Goal: Feedback & Contribution: Submit feedback/report problem

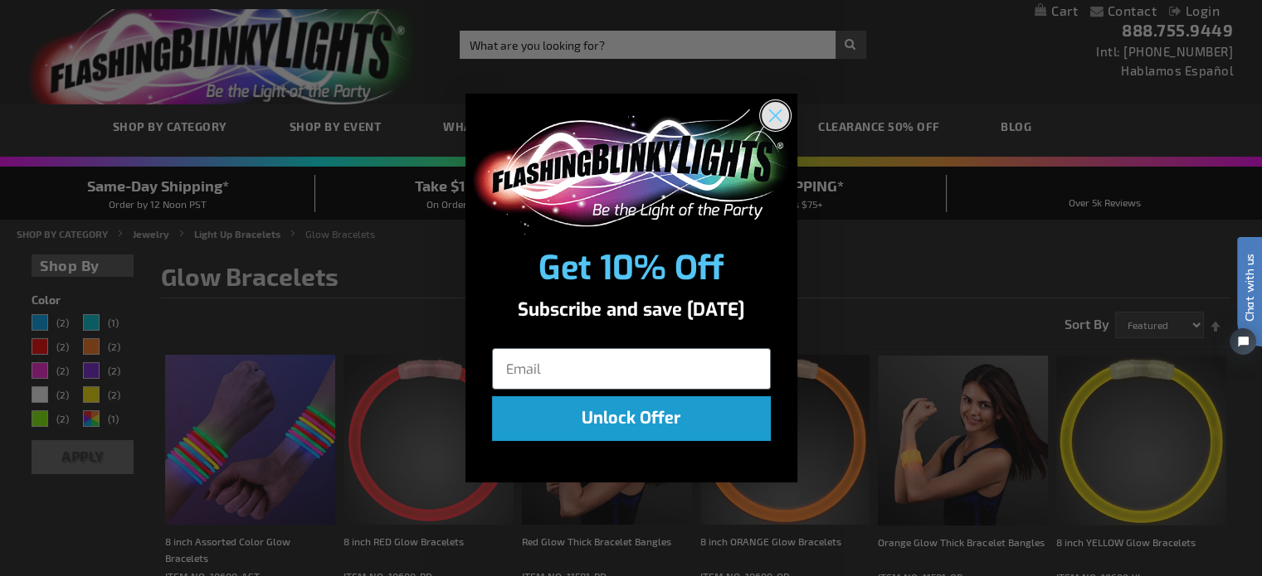
click at [787, 116] on circle "Close dialog" at bounding box center [774, 115] width 27 height 27
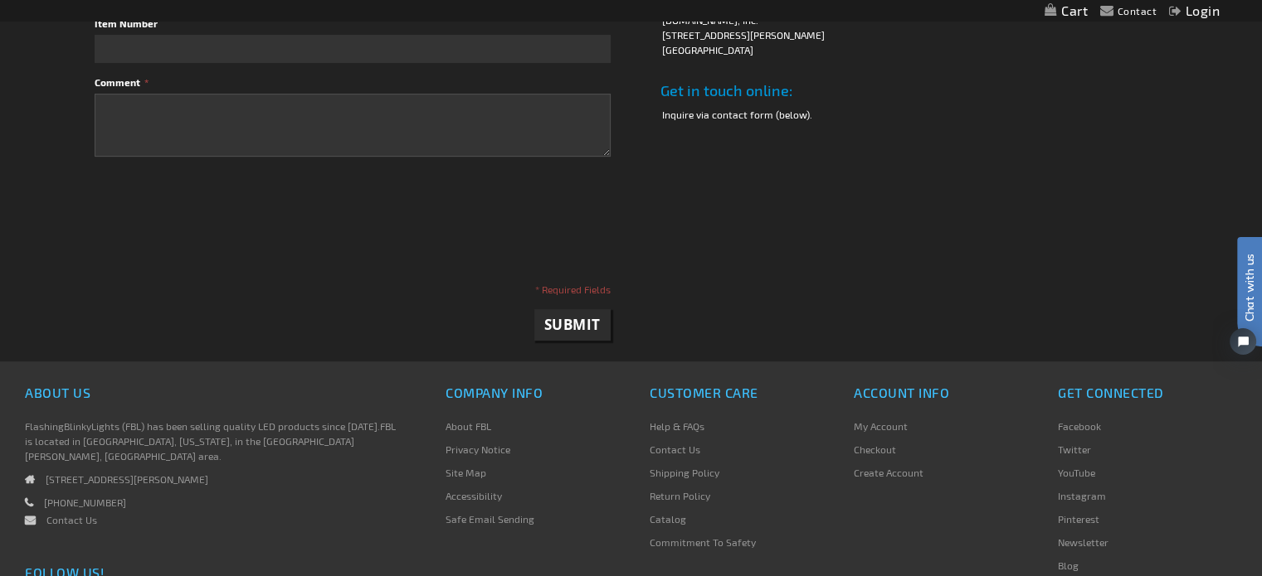
scroll to position [633, 0]
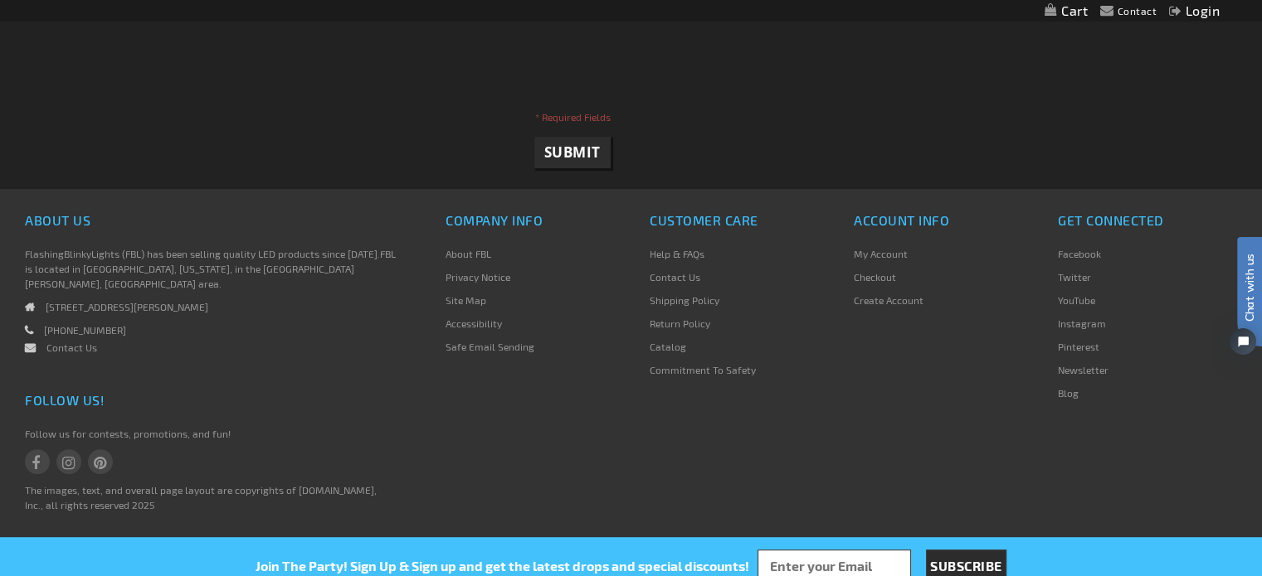
click at [71, 342] on link "Contact Us" at bounding box center [71, 348] width 51 height 12
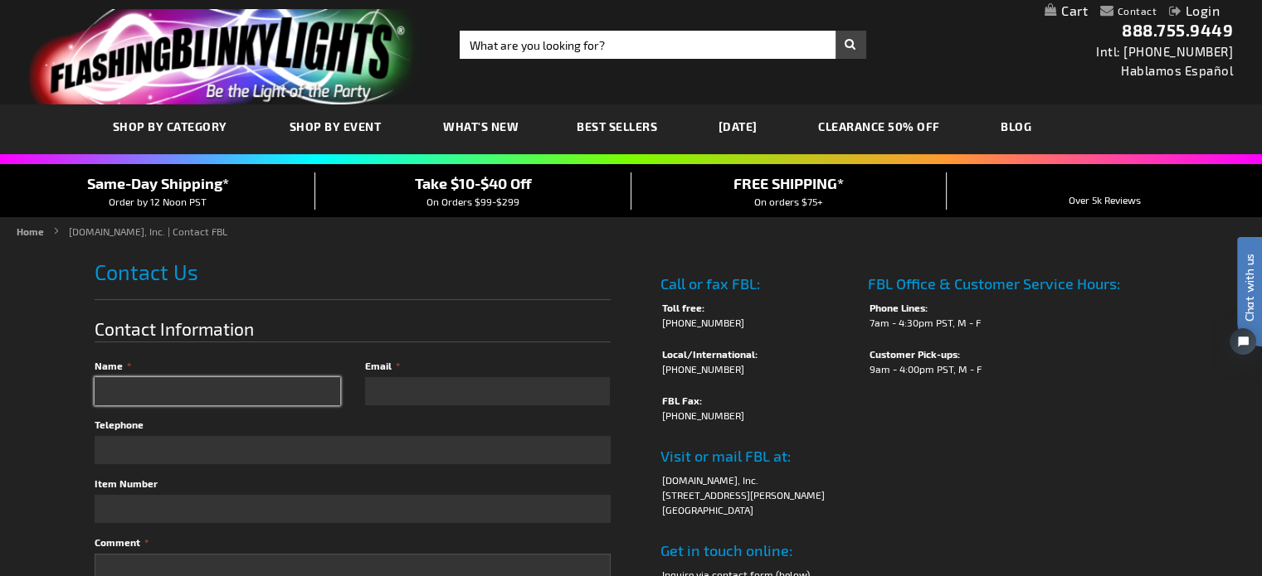
click at [247, 388] on input "Name" at bounding box center [218, 391] width 246 height 28
type input "Sivagami"
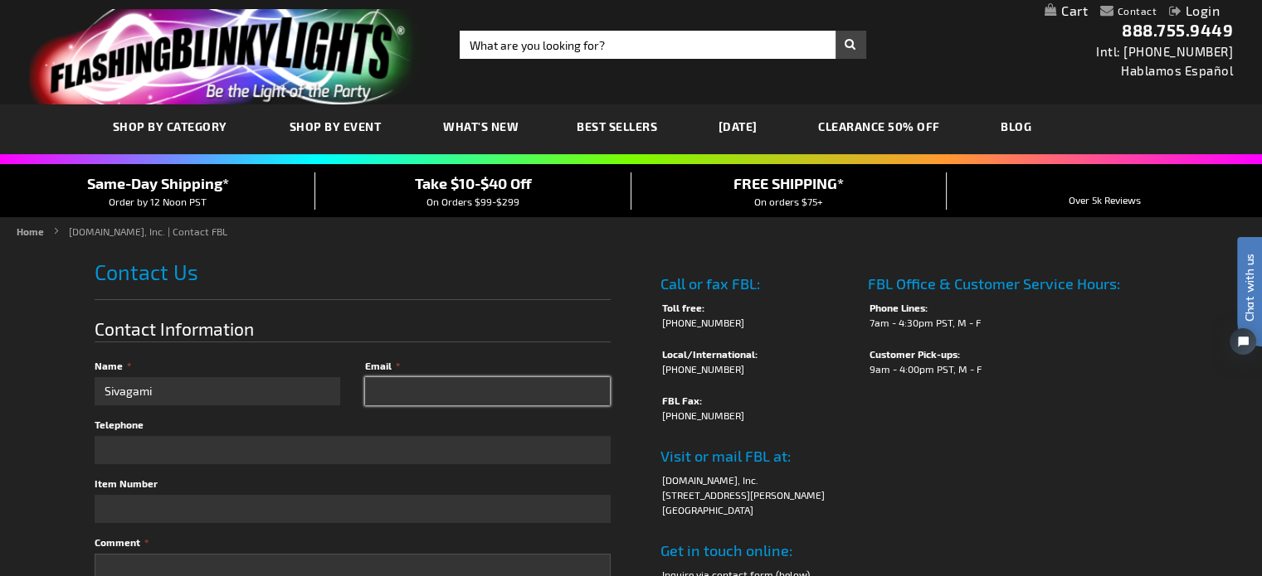
type input "sivagami@valmarkenergy.com"
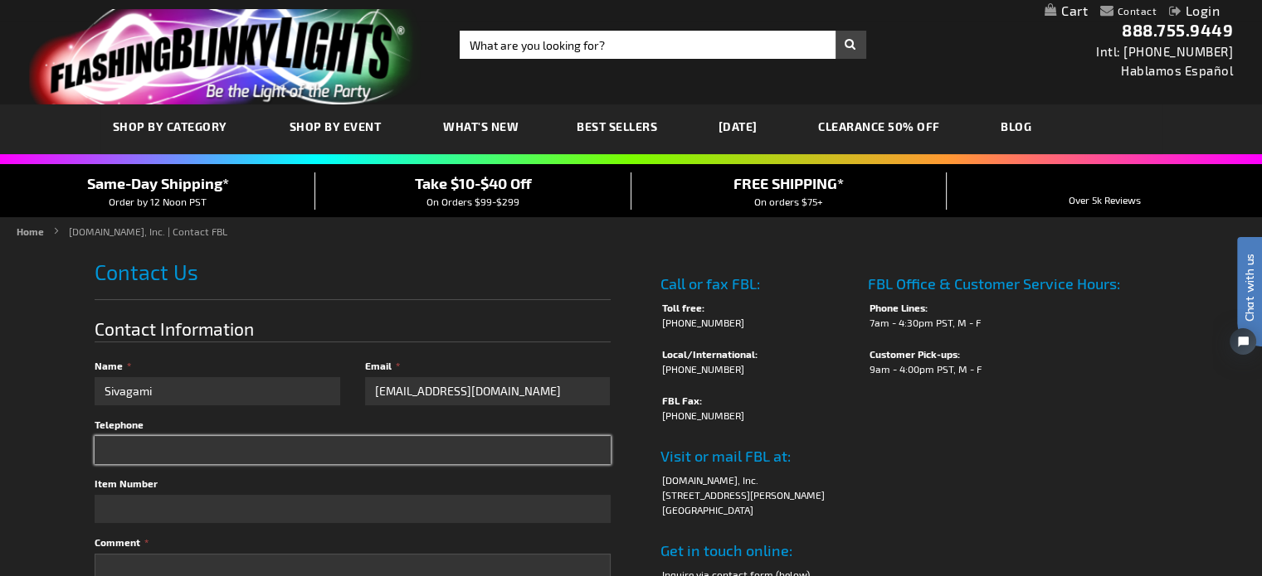
type input "3466301195"
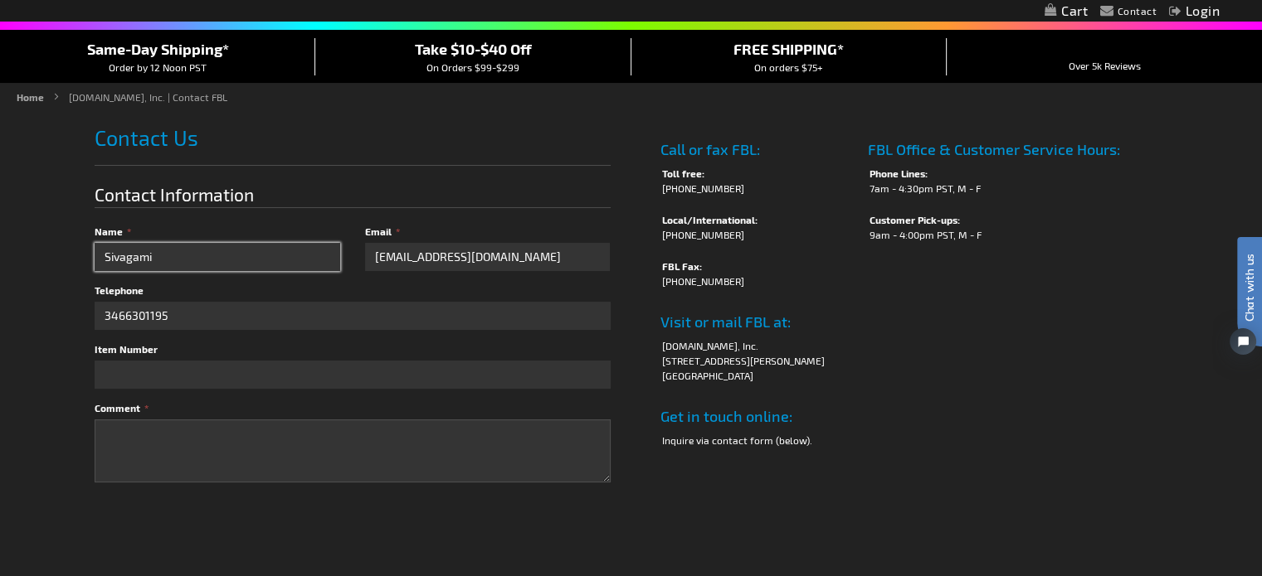
scroll to position [139, 0]
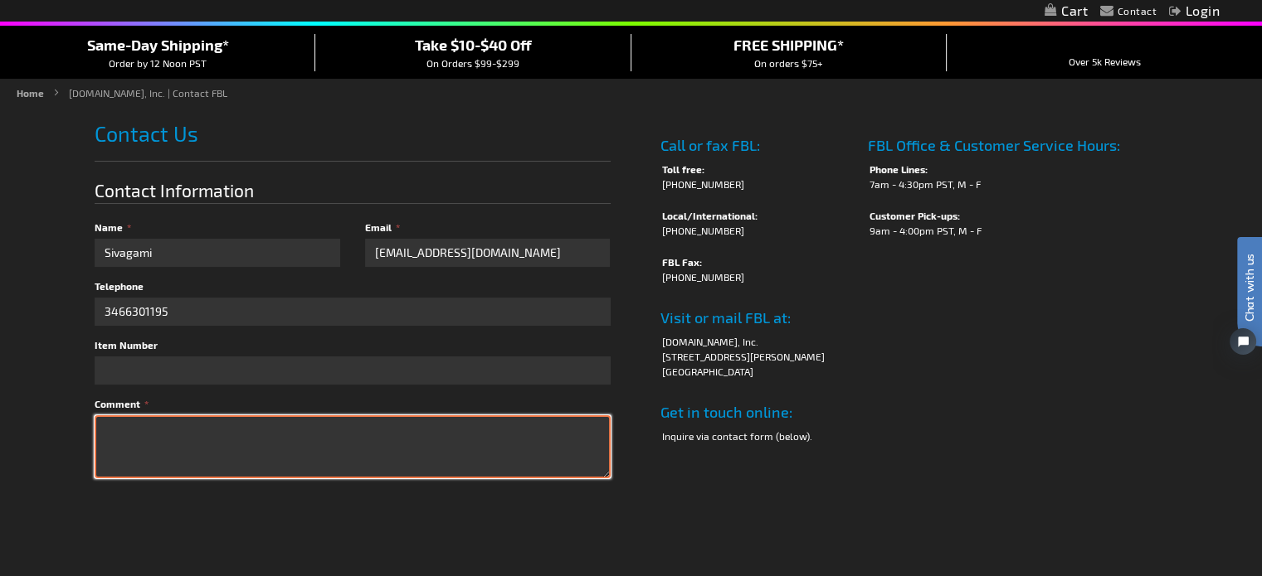
click at [256, 434] on textarea "Comment" at bounding box center [352, 447] width 515 height 63
paste textarea "Dear Sir, Please check the attached document and kindly quote your best offer f…"
type textarea "Dear Sir, Please check the attached document and kindly quote your best offer f…"
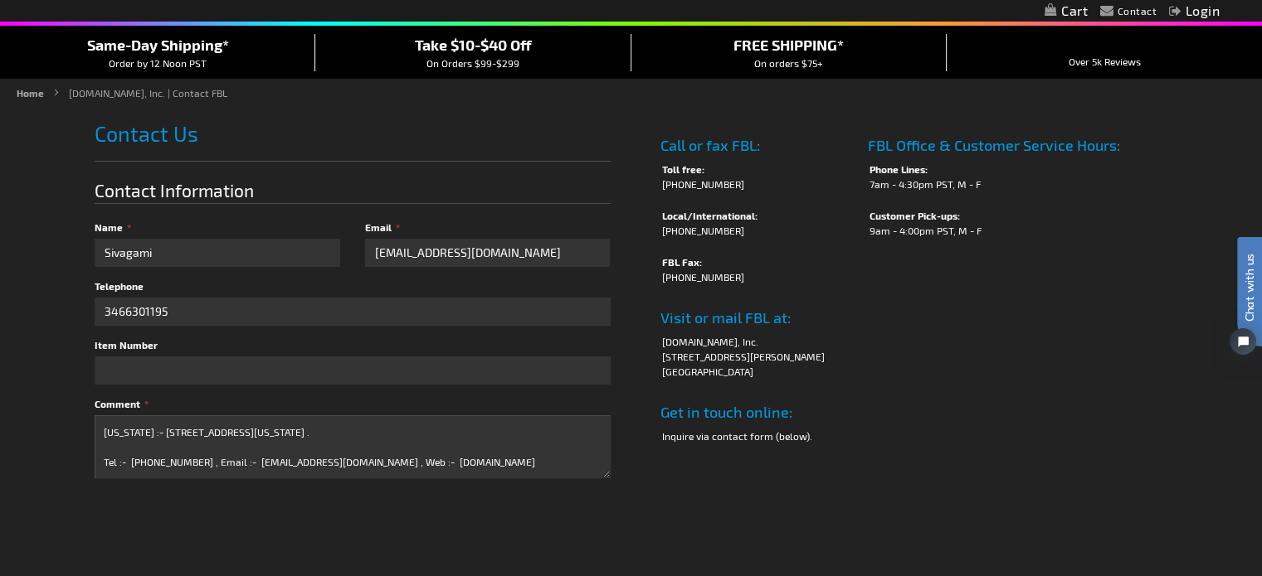
checkbox input "true"
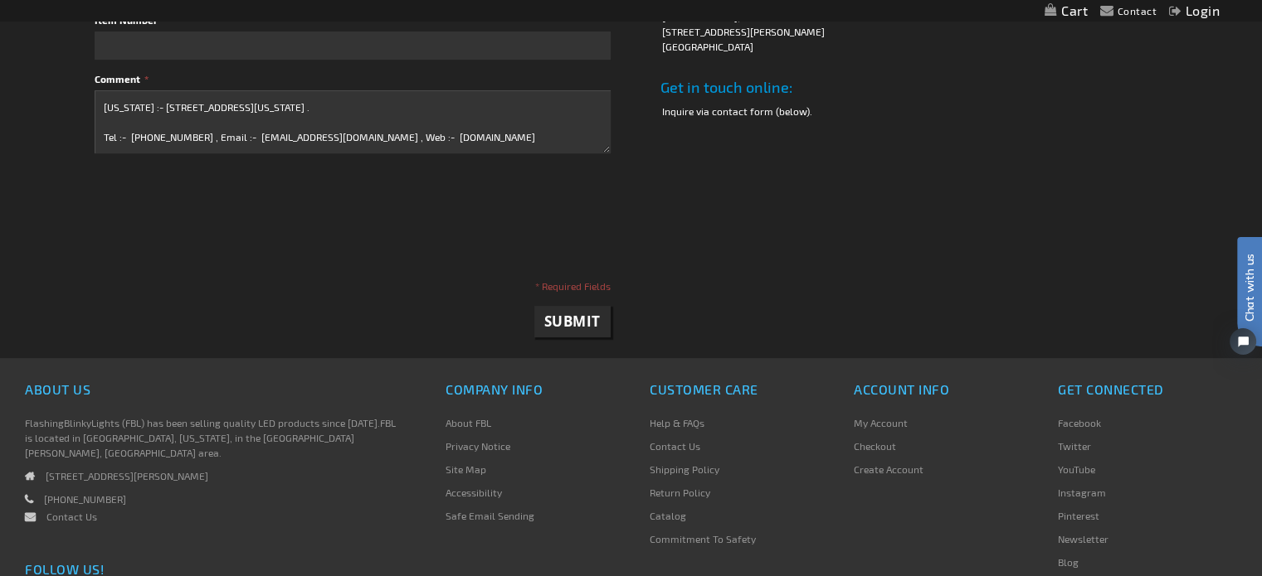
click at [116, 528] on div "About Us FlashingBlinkyLights (FBL) has been selling quality LED products since…" at bounding box center [210, 467] width 396 height 180
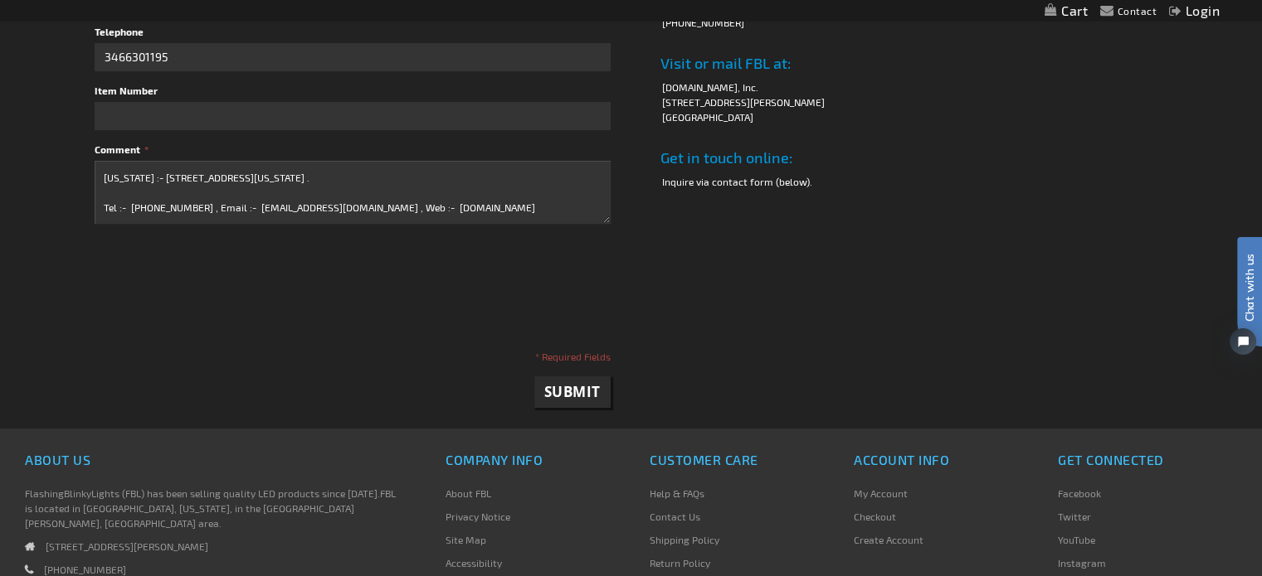
scroll to position [387, 0]
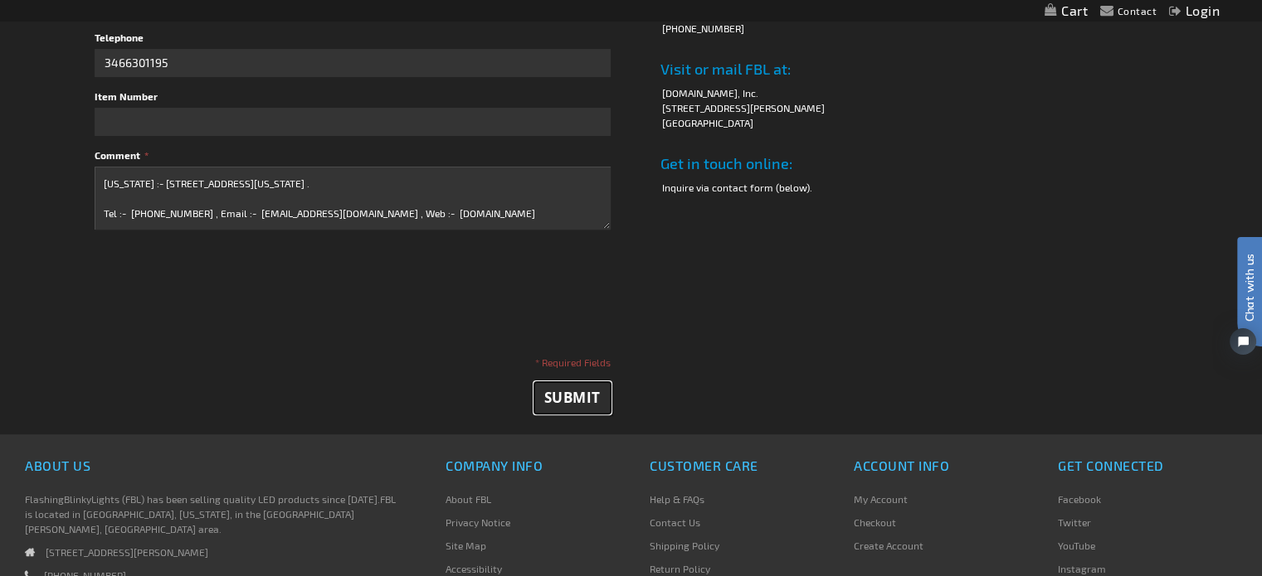
click at [569, 401] on span "Submit" at bounding box center [572, 397] width 56 height 19
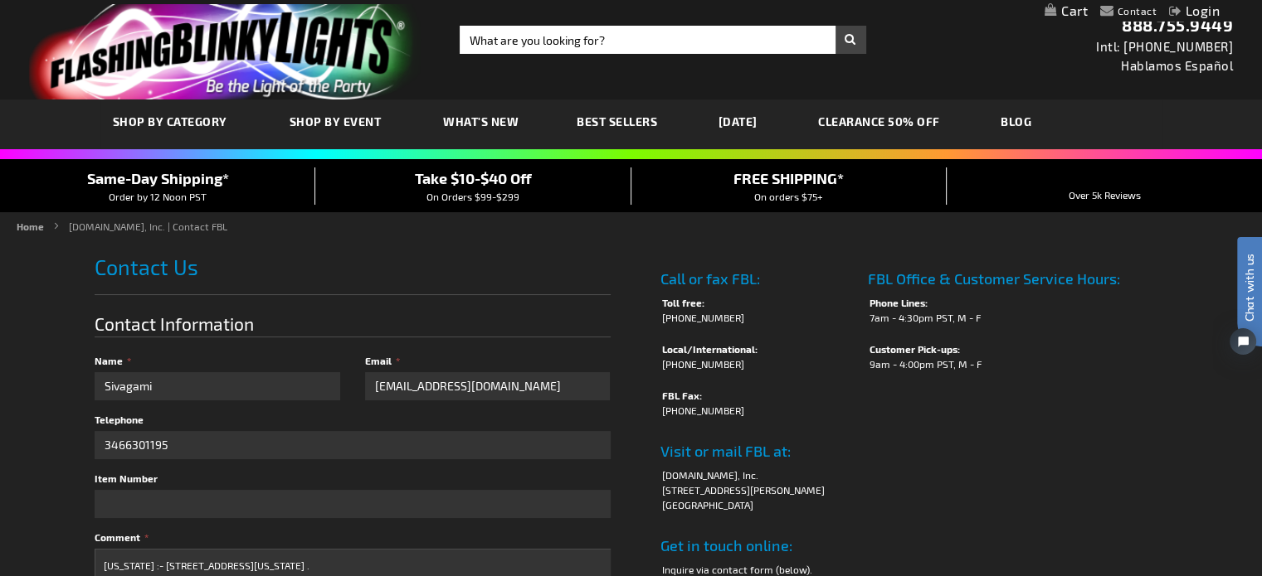
scroll to position [0, 0]
